Goal: Obtain resource: Download file/media

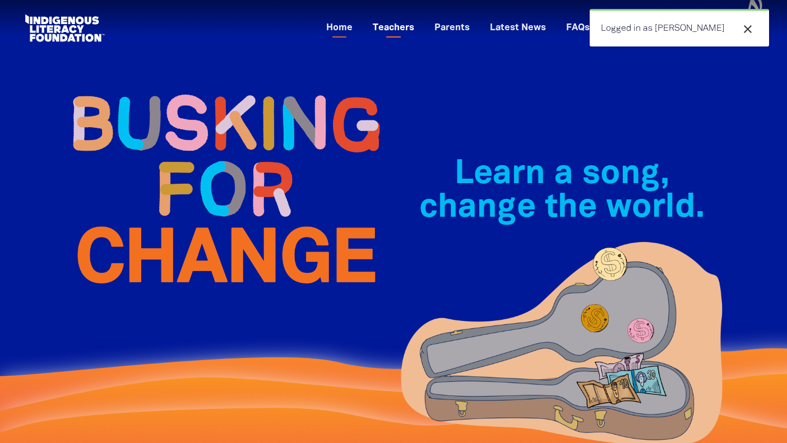
click at [421, 27] on link "Teachers" at bounding box center [393, 28] width 55 height 18
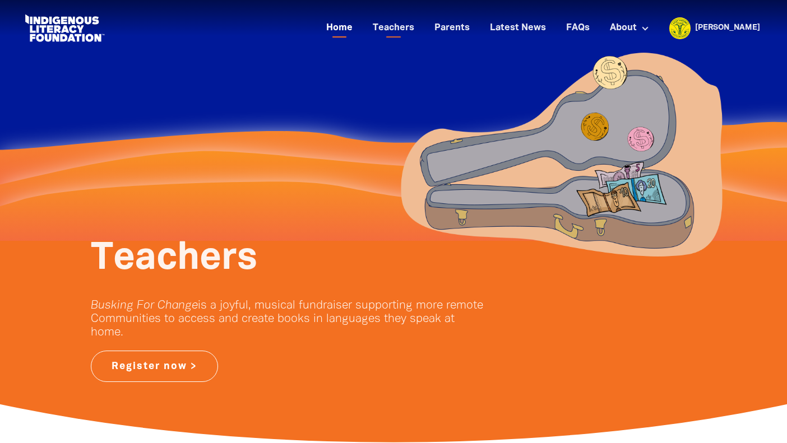
click at [359, 25] on link "Home" at bounding box center [339, 28] width 40 height 18
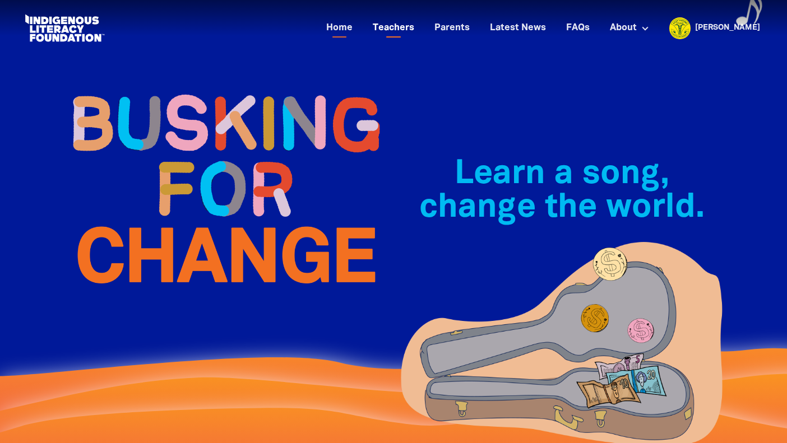
click at [421, 29] on link "Teachers" at bounding box center [393, 28] width 55 height 18
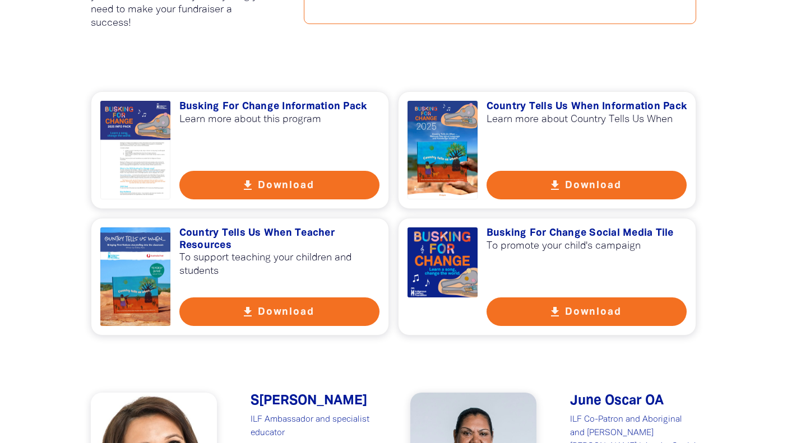
scroll to position [779, 0]
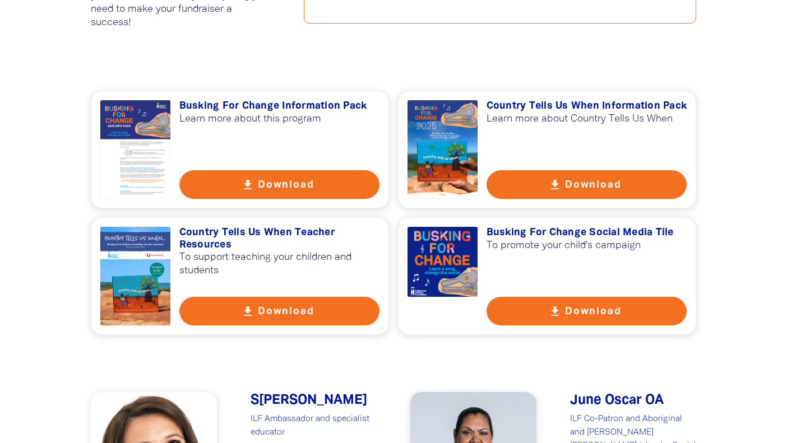
click at [294, 192] on button "get_app Download" at bounding box center [279, 184] width 201 height 29
click at [595, 184] on button "get_app Download" at bounding box center [586, 184] width 201 height 29
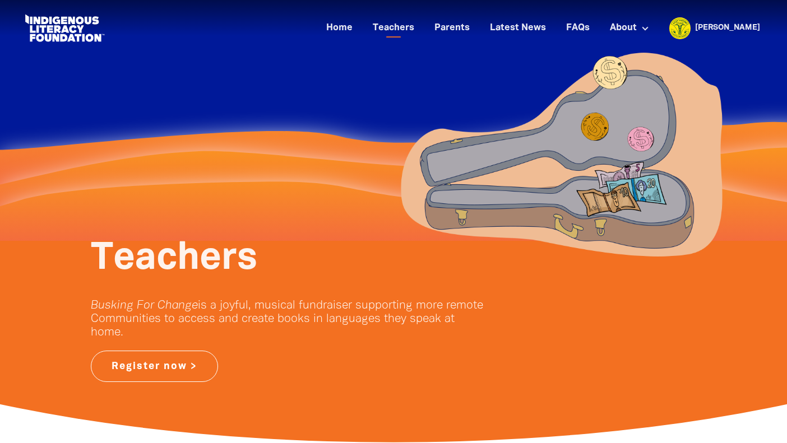
scroll to position [0, 0]
click at [476, 29] on link "Parents" at bounding box center [451, 28] width 49 height 18
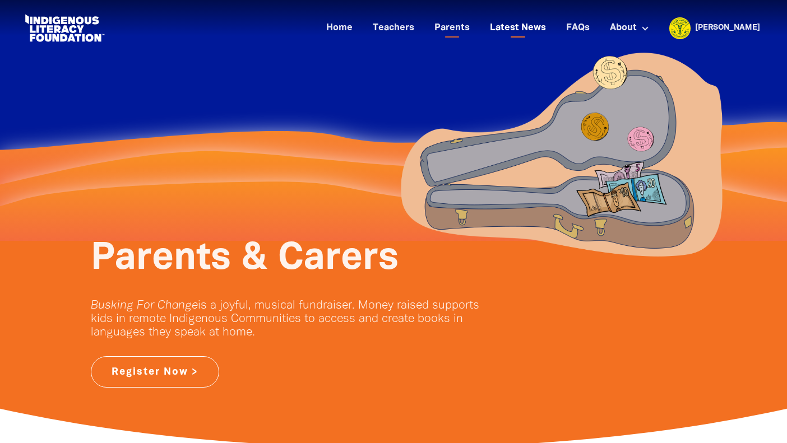
click at [552, 24] on link "Latest News" at bounding box center [517, 28] width 69 height 18
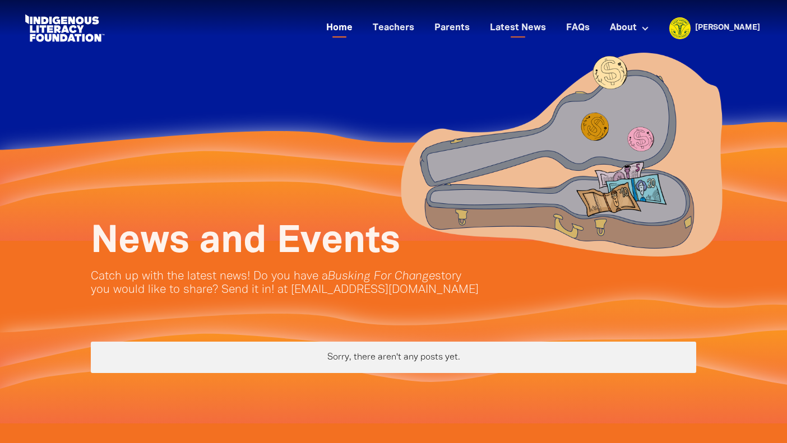
click at [359, 30] on link "Home" at bounding box center [339, 28] width 40 height 18
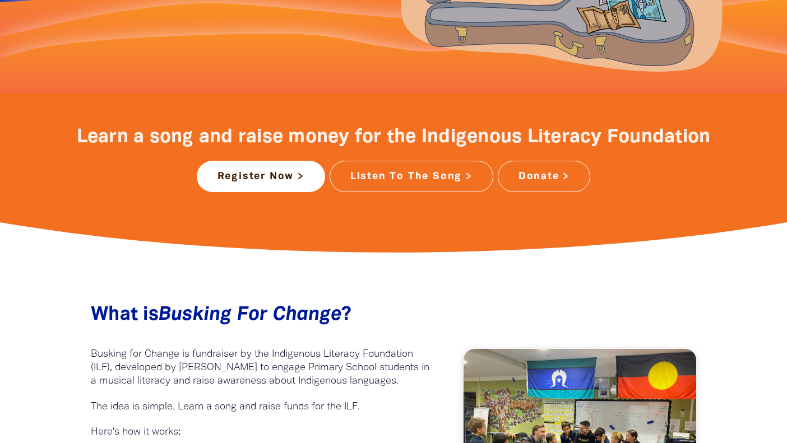
scroll to position [397, 0]
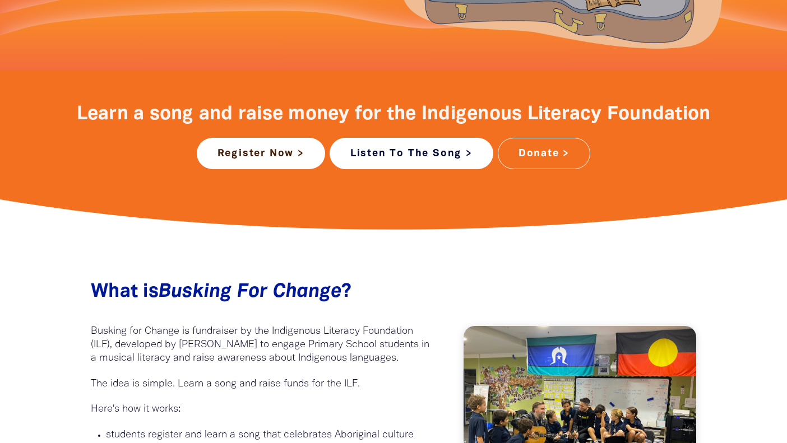
click at [375, 151] on link "Listen To The Song >" at bounding box center [411, 153] width 164 height 31
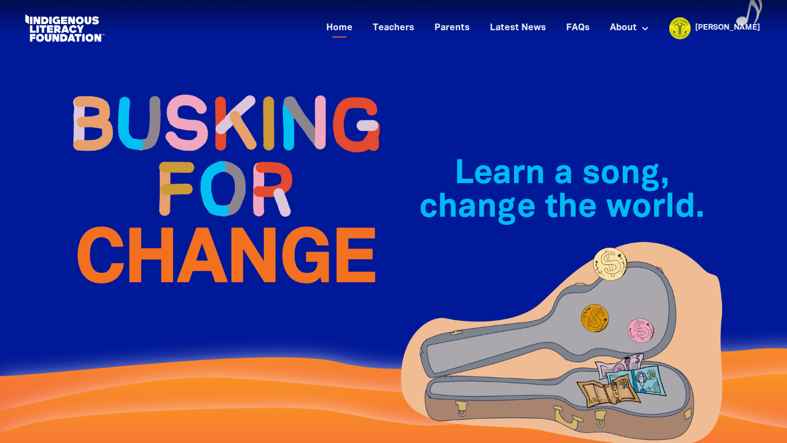
scroll to position [0, 0]
click at [421, 24] on link "Teachers" at bounding box center [393, 28] width 55 height 18
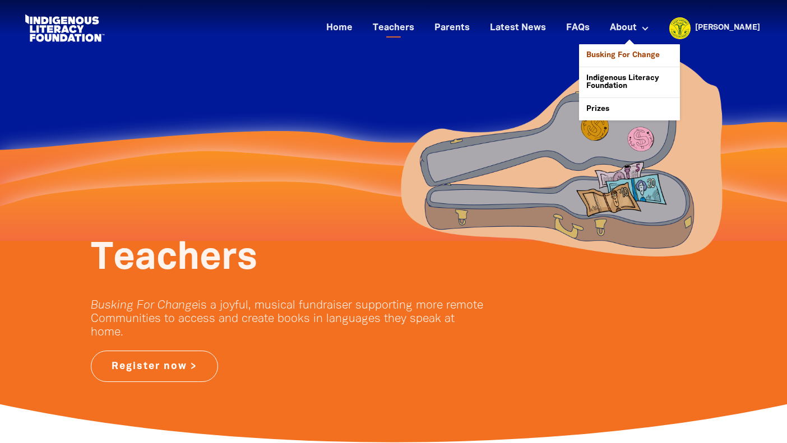
click at [659, 53] on link "Busking For Change" at bounding box center [629, 55] width 101 height 22
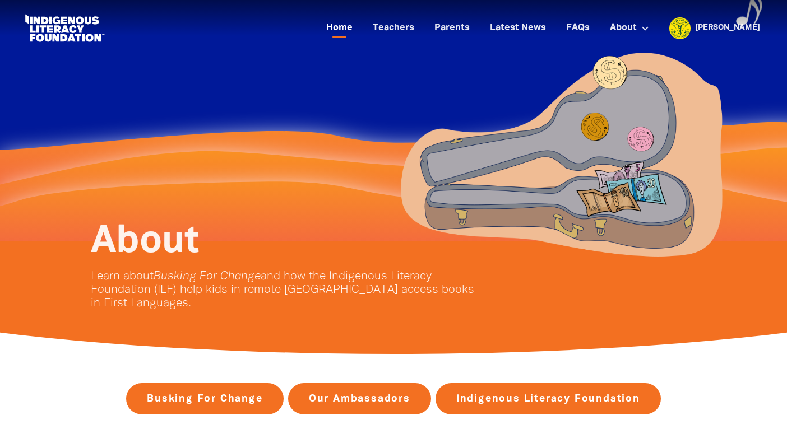
click at [359, 28] on link "Home" at bounding box center [339, 28] width 40 height 18
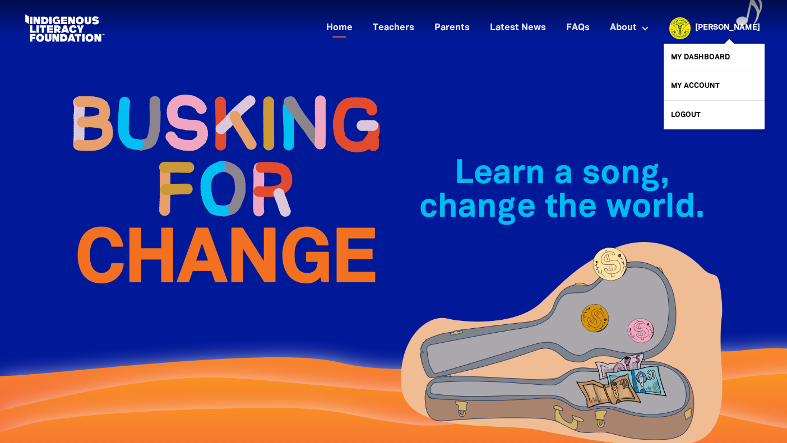
click at [748, 25] on link "[PERSON_NAME]" at bounding box center [727, 28] width 65 height 8
click at [723, 57] on link "My Dashboard" at bounding box center [713, 58] width 101 height 28
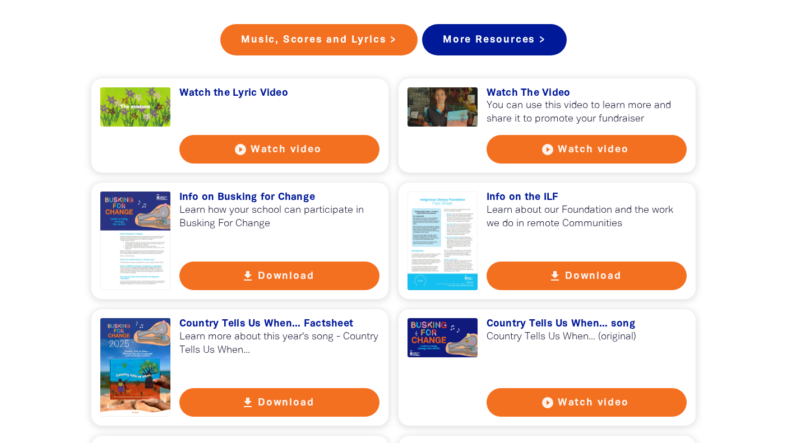
scroll to position [1009, 0]
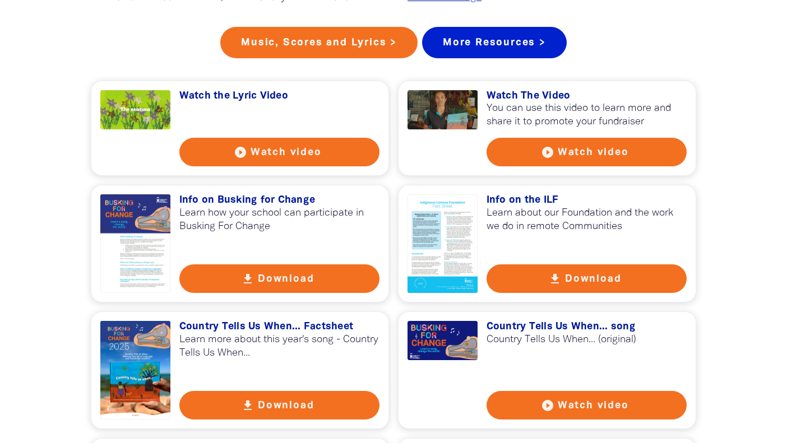
click at [484, 58] on link "More Resources >" at bounding box center [494, 42] width 145 height 31
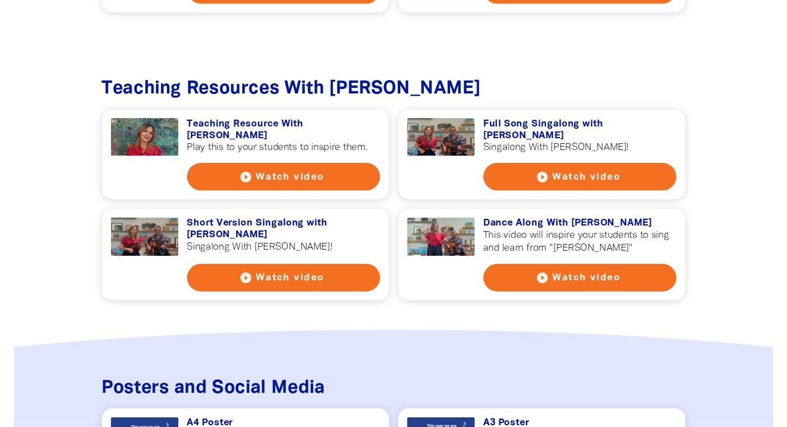
scroll to position [1303, 0]
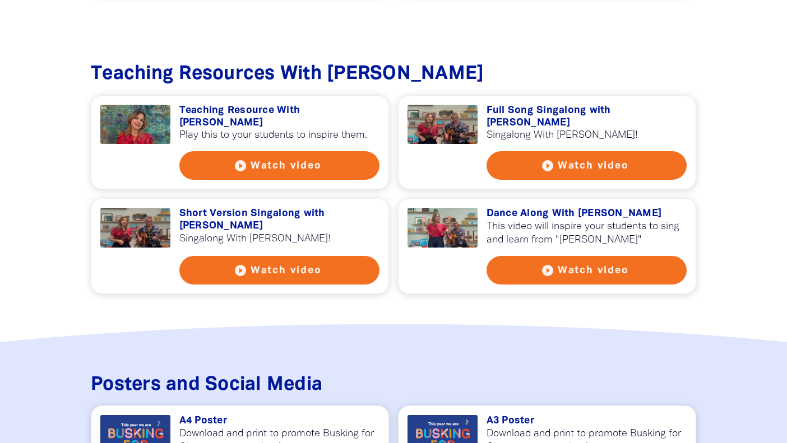
click at [295, 151] on button "play_circle_filled Watch video" at bounding box center [279, 165] width 201 height 29
